Goal: Transaction & Acquisition: Purchase product/service

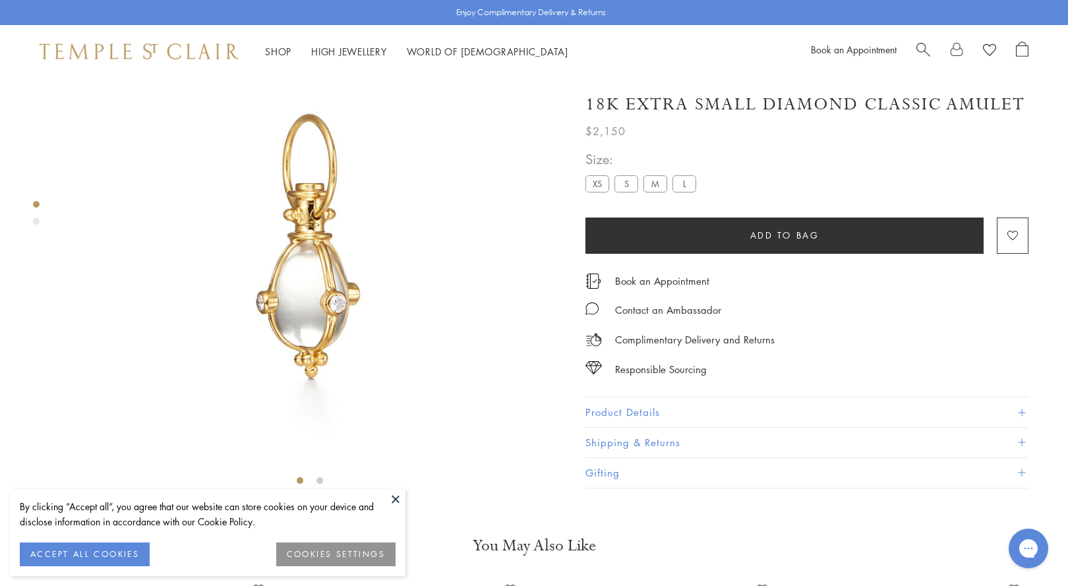
scroll to position [78, 0]
